Goal: Navigation & Orientation: Find specific page/section

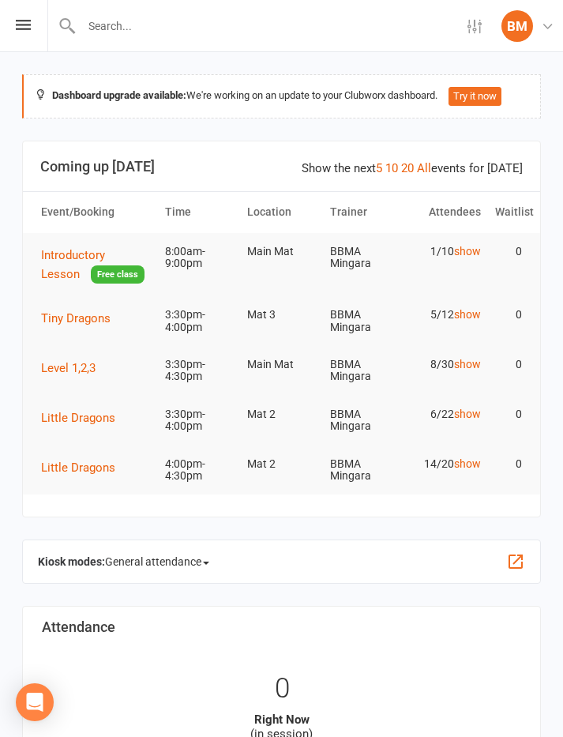
click at [29, 22] on icon at bounding box center [23, 25] width 15 height 10
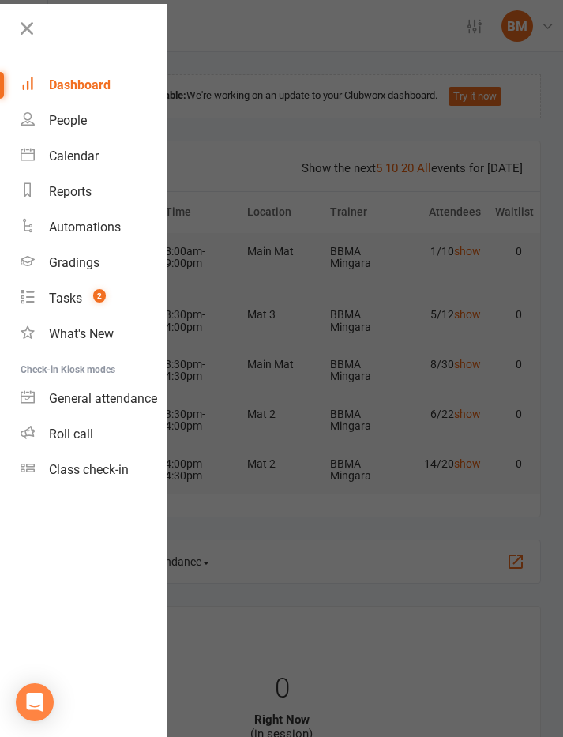
click at [89, 294] on count-badge "2" at bounding box center [95, 298] width 21 height 15
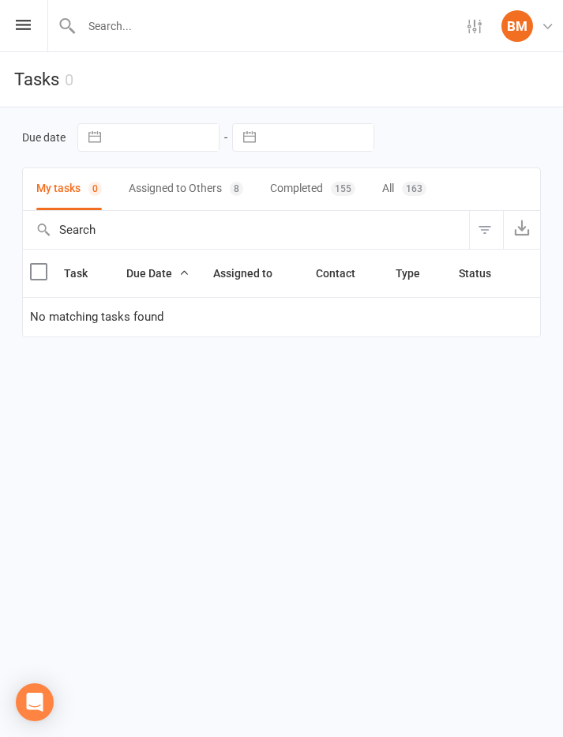
click at [203, 181] on button "Assigned to Others 8" at bounding box center [186, 189] width 115 height 42
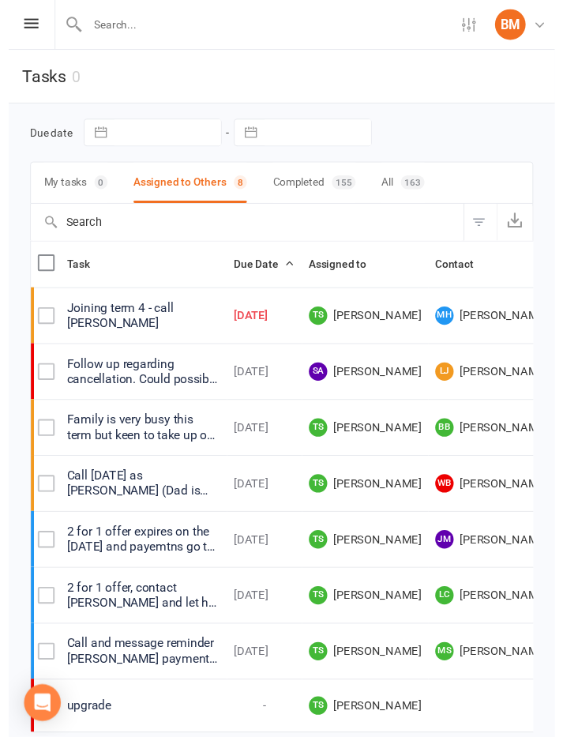
scroll to position [11, 0]
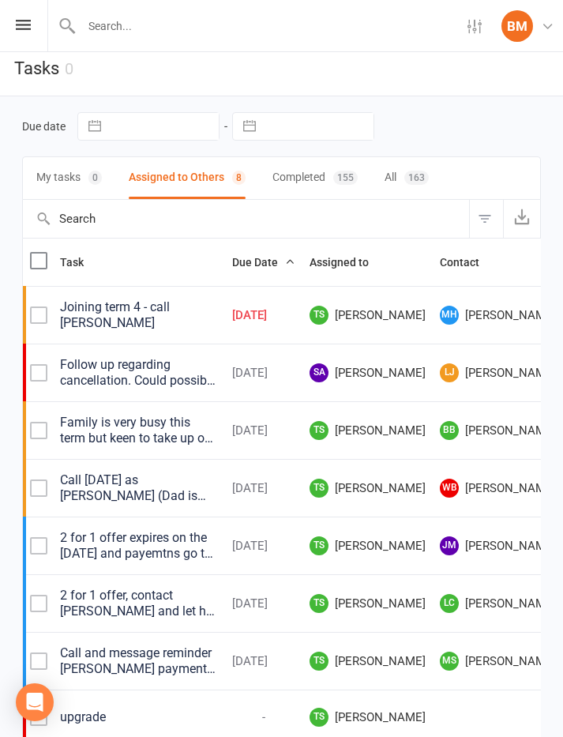
click at [26, 26] on icon at bounding box center [23, 25] width 15 height 10
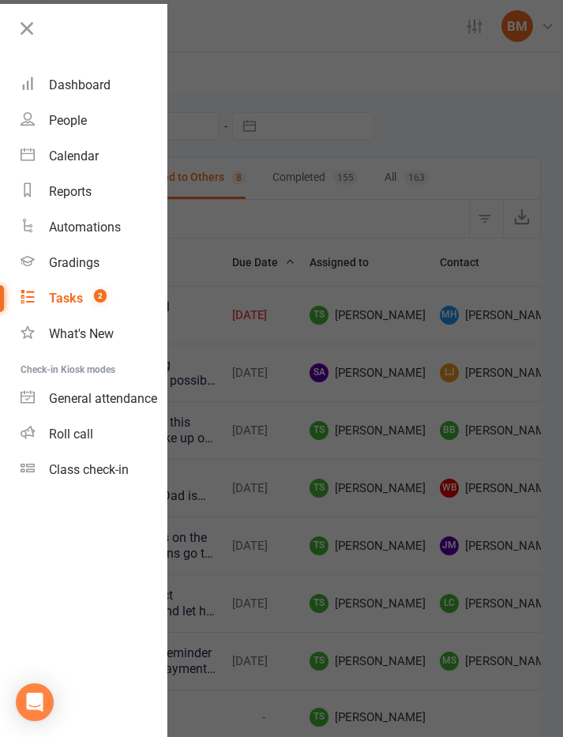
click at [101, 77] on div "Dashboard" at bounding box center [80, 84] width 62 height 15
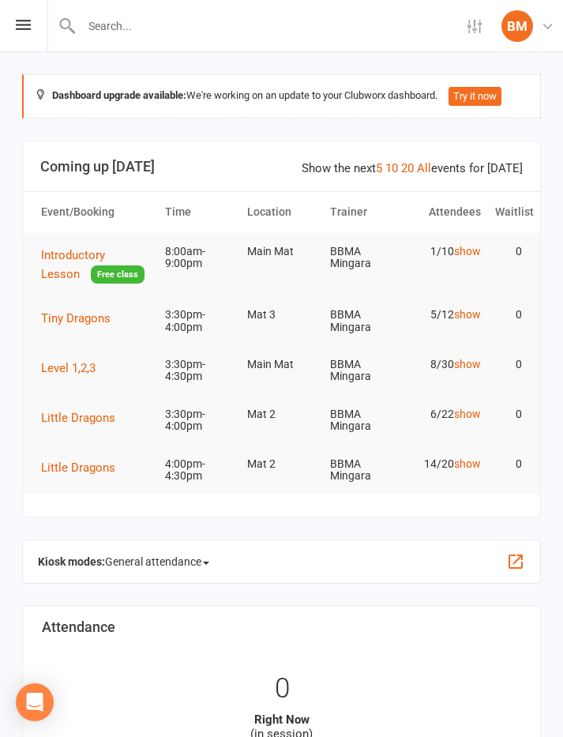
click at [546, 24] on icon at bounding box center [548, 26] width 14 height 14
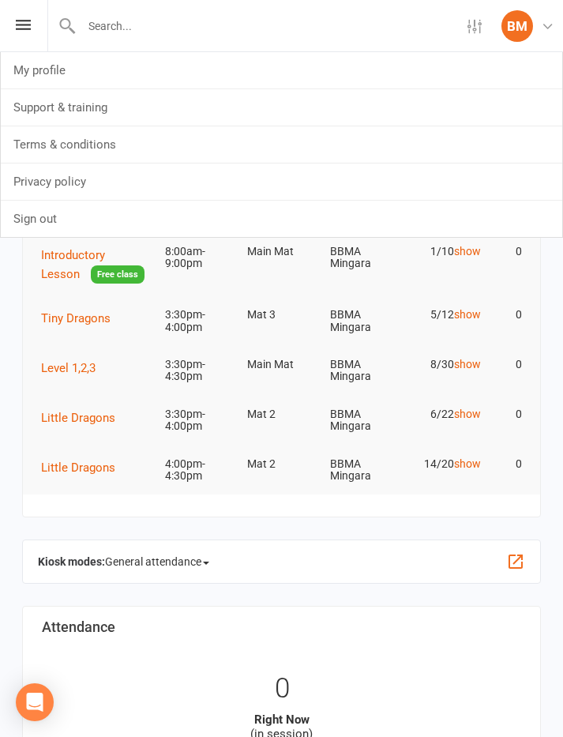
click at [527, 18] on div "BM" at bounding box center [518, 26] width 32 height 32
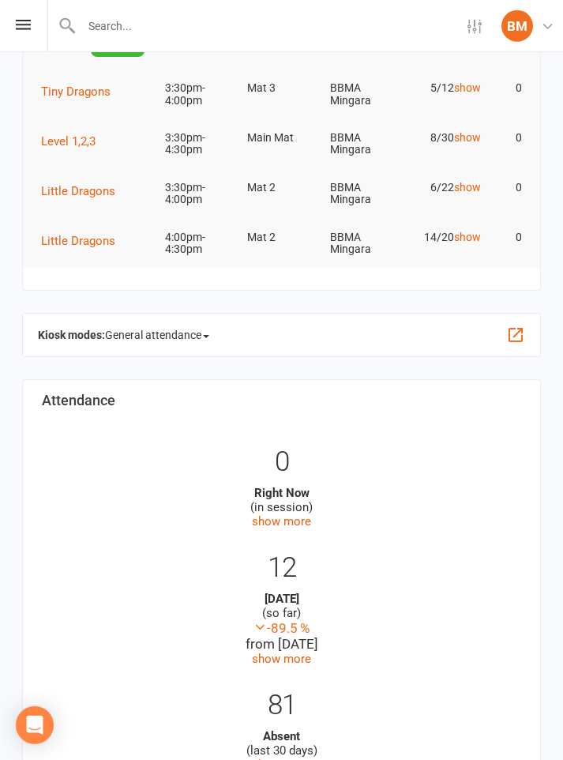
click at [209, 335] on span at bounding box center [206, 336] width 6 height 3
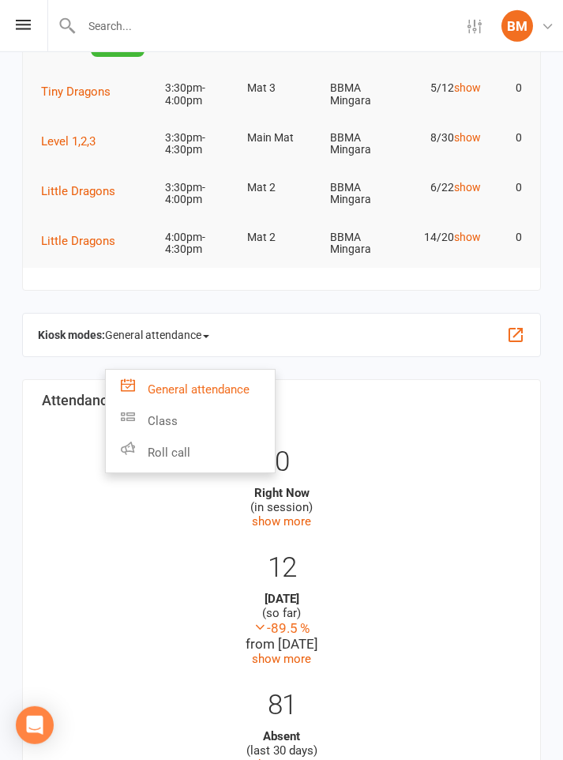
scroll to position [227, 0]
click at [377, 373] on div "Dashboard upgrade available: We're working on an update to your Clubworx dashbo…" at bounding box center [281, 333] width 563 height 1016
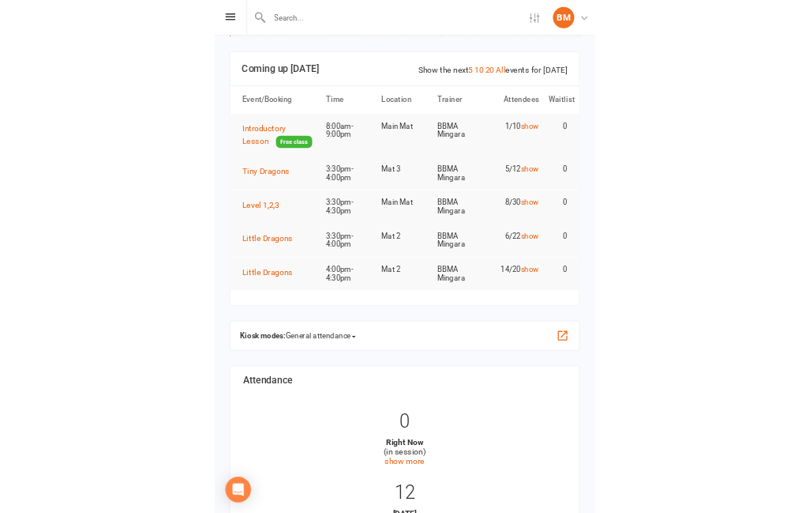
scroll to position [0, 0]
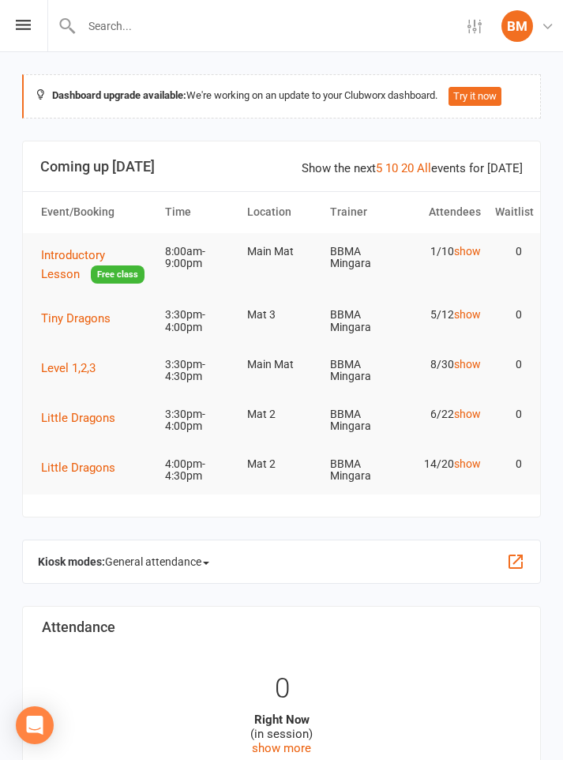
click at [30, 28] on icon at bounding box center [23, 25] width 15 height 10
